Goal: Communication & Community: Participate in discussion

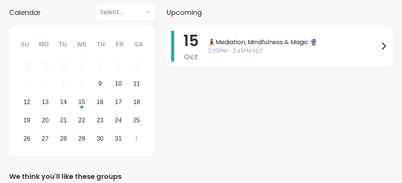
scroll to position [229, 0]
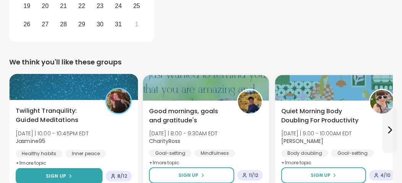
click at [99, 182] on button "Sign Up" at bounding box center [59, 177] width 87 height 16
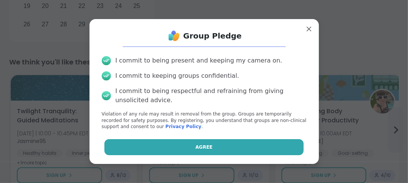
click at [216, 147] on button "Agree" at bounding box center [203, 148] width 199 height 16
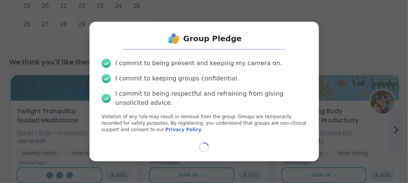
select select "**"
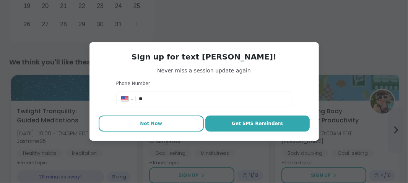
click at [175, 125] on button "Not Now" at bounding box center [151, 124] width 105 height 16
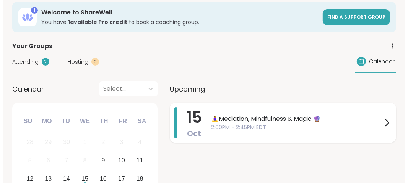
scroll to position [0, 0]
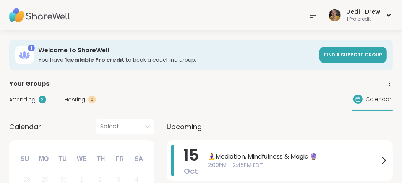
click at [314, 15] on icon at bounding box center [312, 15] width 9 height 9
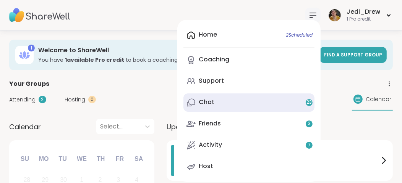
click at [228, 107] on link "Chat 23" at bounding box center [248, 103] width 131 height 18
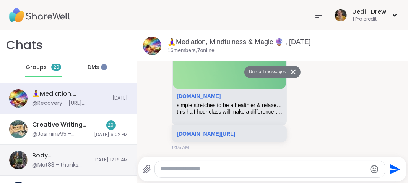
click at [17, 158] on img at bounding box center [18, 160] width 18 height 18
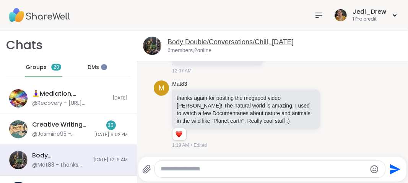
click at [209, 44] on link "Body Double/Conversations/Chill, Oct 07" at bounding box center [230, 42] width 126 height 8
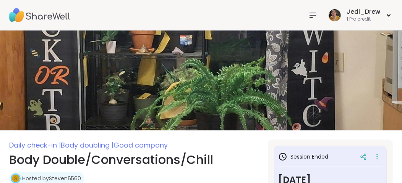
scroll to position [115, 0]
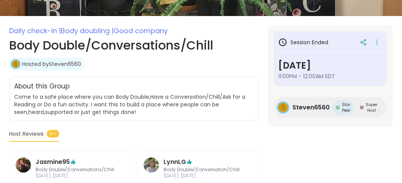
click at [303, 112] on div "Steven6560" at bounding box center [310, 108] width 37 height 15
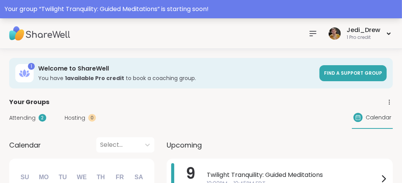
click at [188, 7] on div "Your group “ Twilight Tranquility: Guided Meditations ” is starting soon!" at bounding box center [201, 9] width 393 height 9
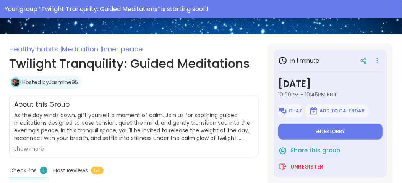
scroll to position [229, 0]
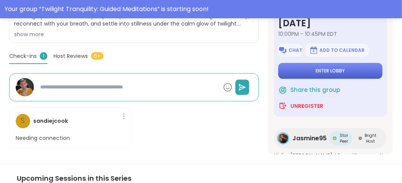
click at [279, 69] on button "Enter lobby" at bounding box center [330, 71] width 104 height 16
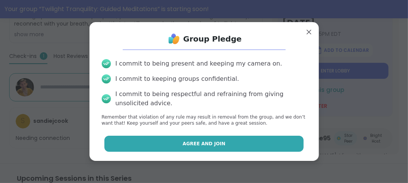
click at [236, 147] on button "Agree and Join" at bounding box center [203, 144] width 199 height 16
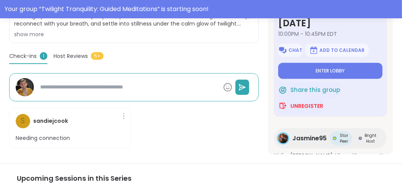
type textarea "*"
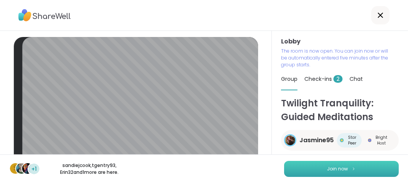
click at [300, 171] on button "Join now" at bounding box center [341, 169] width 115 height 16
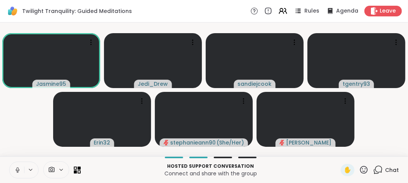
click at [18, 166] on button at bounding box center [17, 170] width 15 height 16
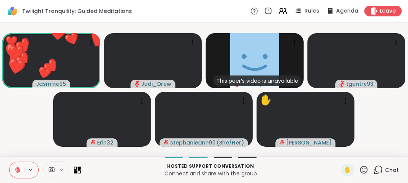
click at [21, 174] on button at bounding box center [17, 170] width 15 height 16
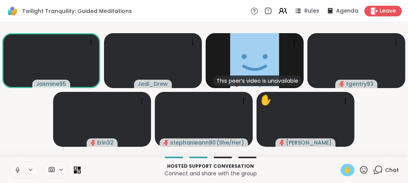
click at [344, 175] on span "✋" at bounding box center [348, 170] width 8 height 9
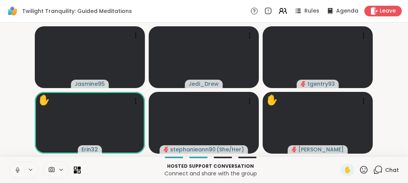
click at [12, 174] on button at bounding box center [17, 170] width 15 height 16
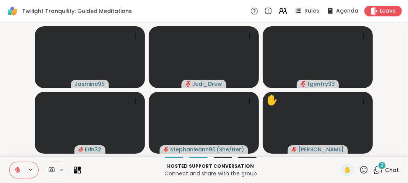
click at [19, 175] on button at bounding box center [17, 170] width 15 height 16
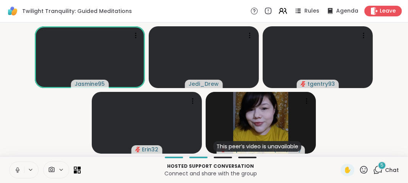
click at [14, 169] on icon at bounding box center [17, 170] width 7 height 7
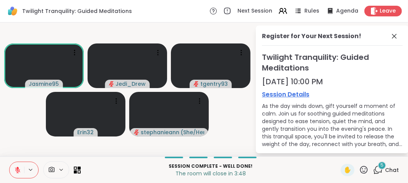
click at [19, 171] on icon at bounding box center [17, 170] width 5 height 5
